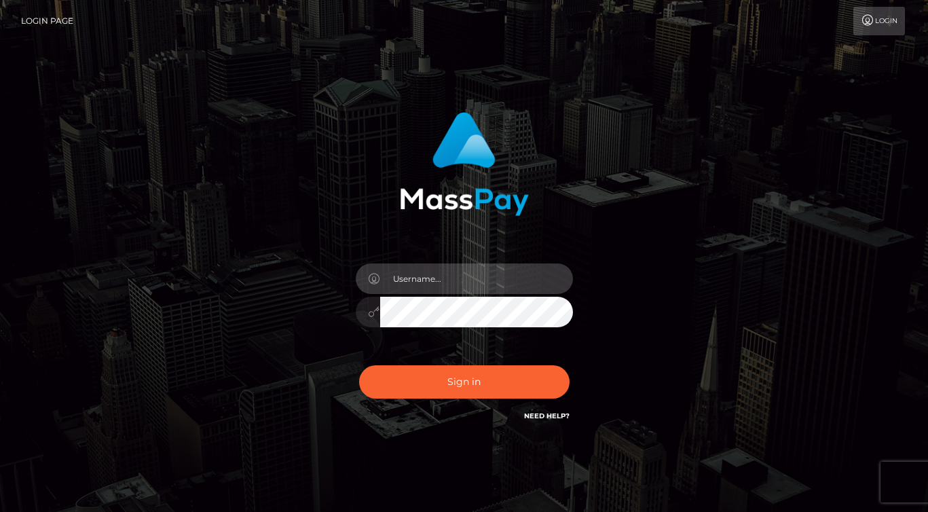
click at [435, 286] on input "text" at bounding box center [476, 279] width 193 height 31
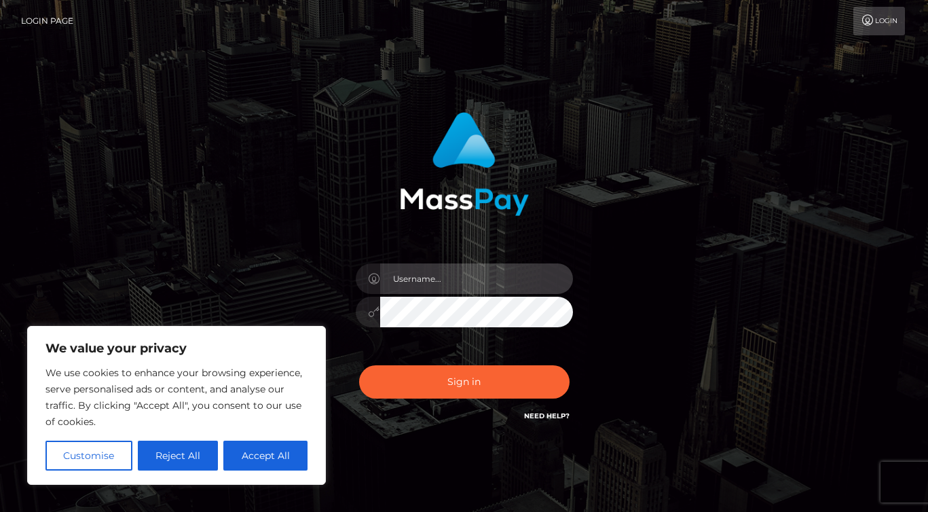
type input "ivan.ace"
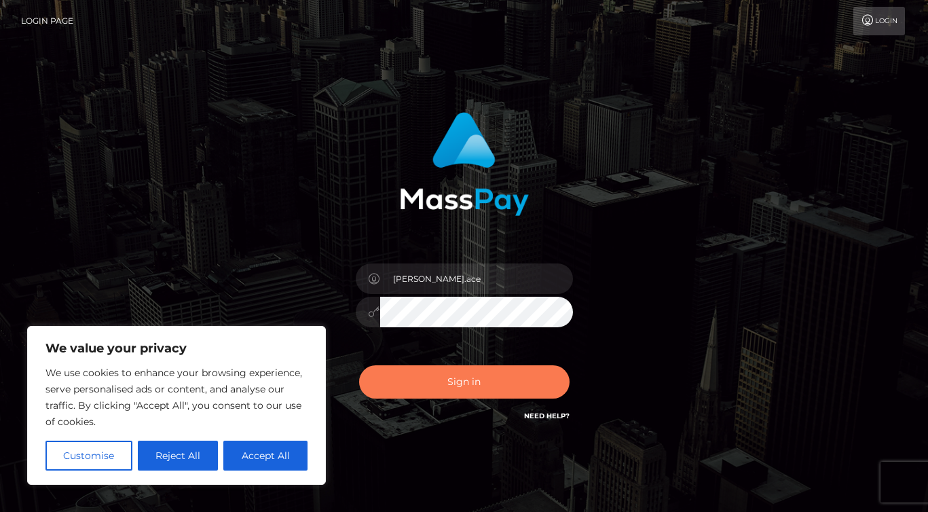
click at [512, 381] on button "Sign in" at bounding box center [464, 381] width 211 height 33
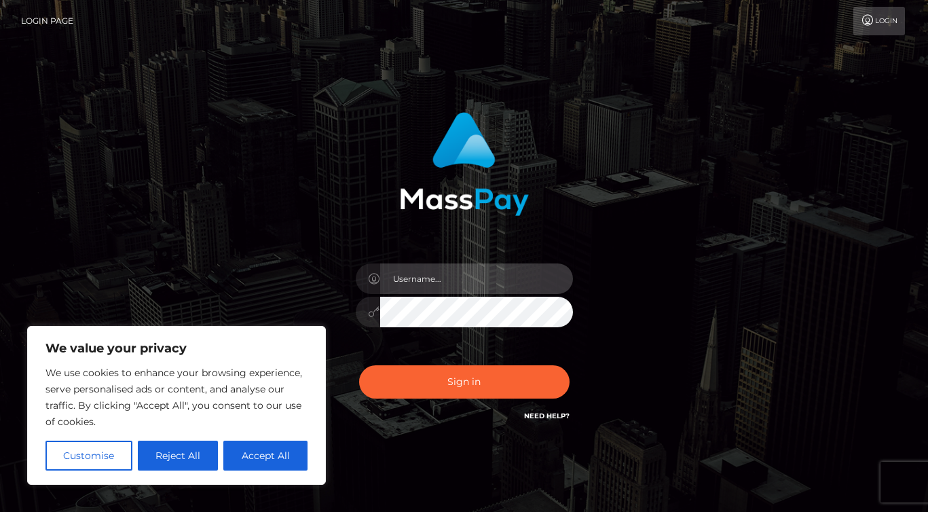
type input "ivan.ace"
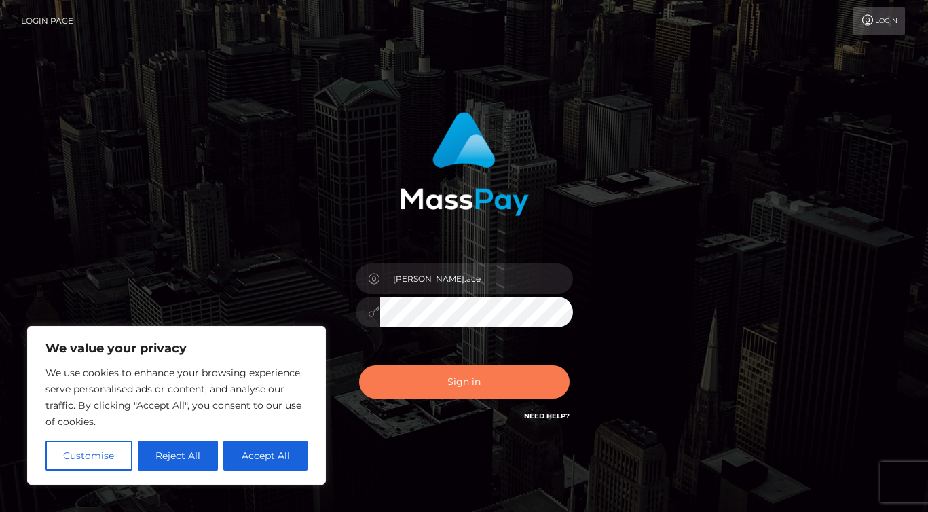
click at [471, 379] on button "Sign in" at bounding box center [464, 381] width 211 height 33
